Goal: Information Seeking & Learning: Find specific fact

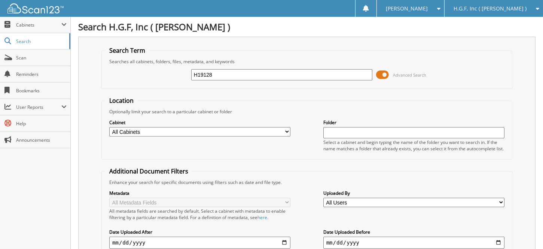
type input "H19128"
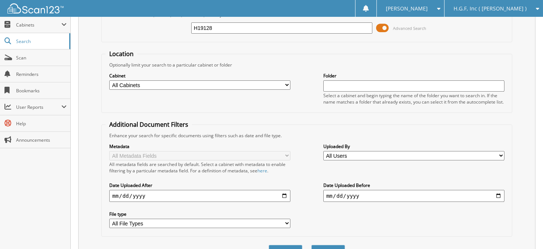
scroll to position [83, 0]
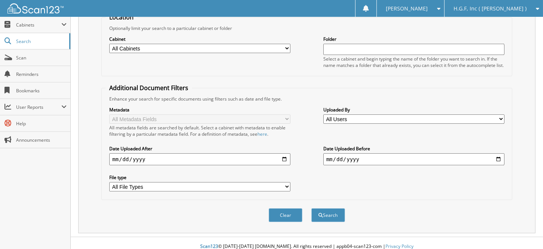
drag, startPoint x: 270, startPoint y: 116, endPoint x: 244, endPoint y: 173, distance: 62.0
click at [242, 174] on label "File type" at bounding box center [199, 177] width 181 height 6
click at [242, 182] on select "All File Types PDF ZIP" at bounding box center [199, 186] width 181 height 9
click at [332, 209] on button "Search" at bounding box center [328, 216] width 34 height 14
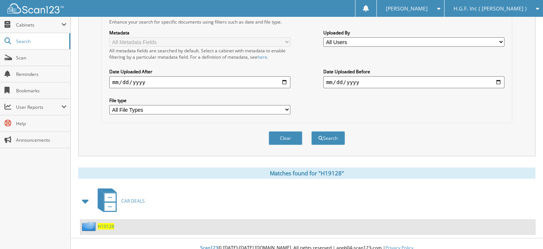
scroll to position [161, 0]
click at [108, 223] on span "H19128" at bounding box center [106, 226] width 16 height 6
